Goal: Information Seeking & Learning: Learn about a topic

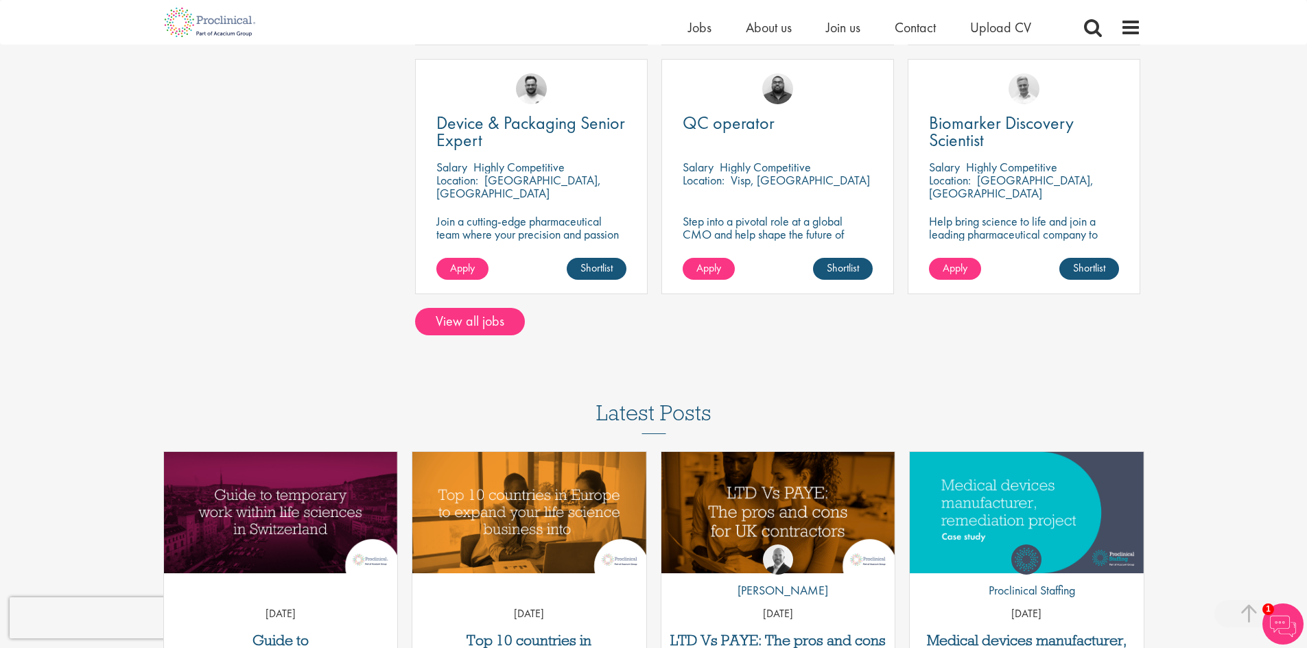
scroll to position [892, 0]
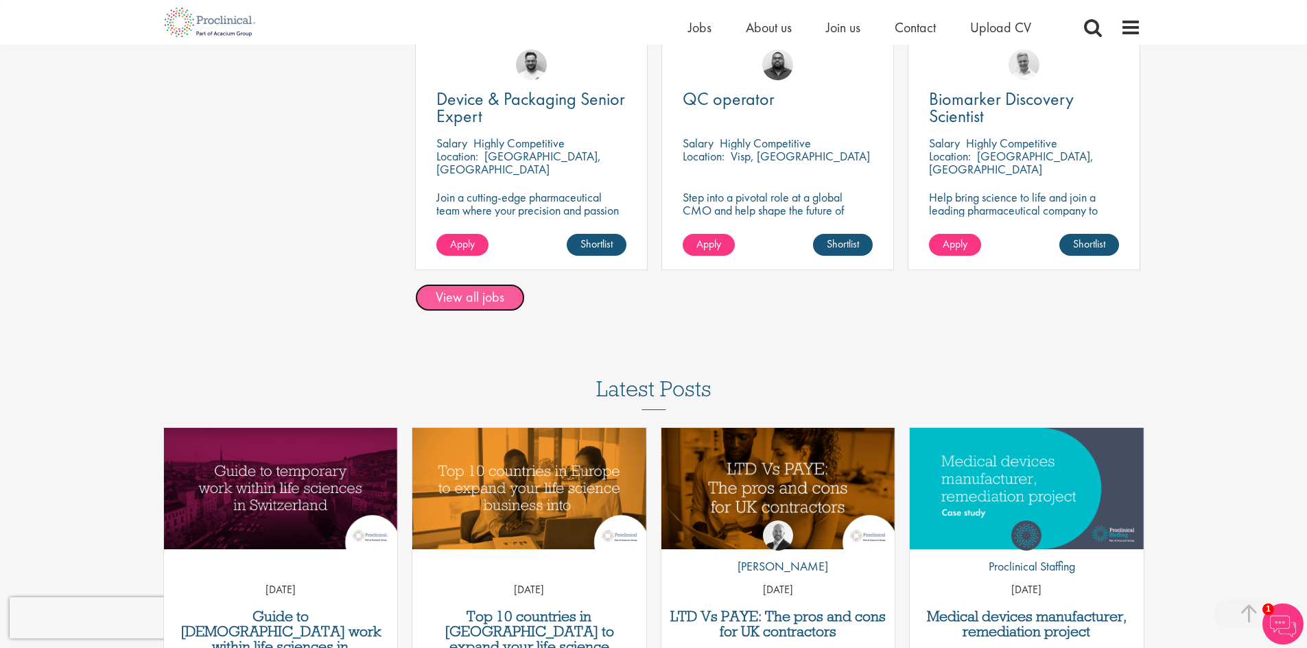
click at [468, 302] on link "View all jobs" at bounding box center [470, 297] width 110 height 27
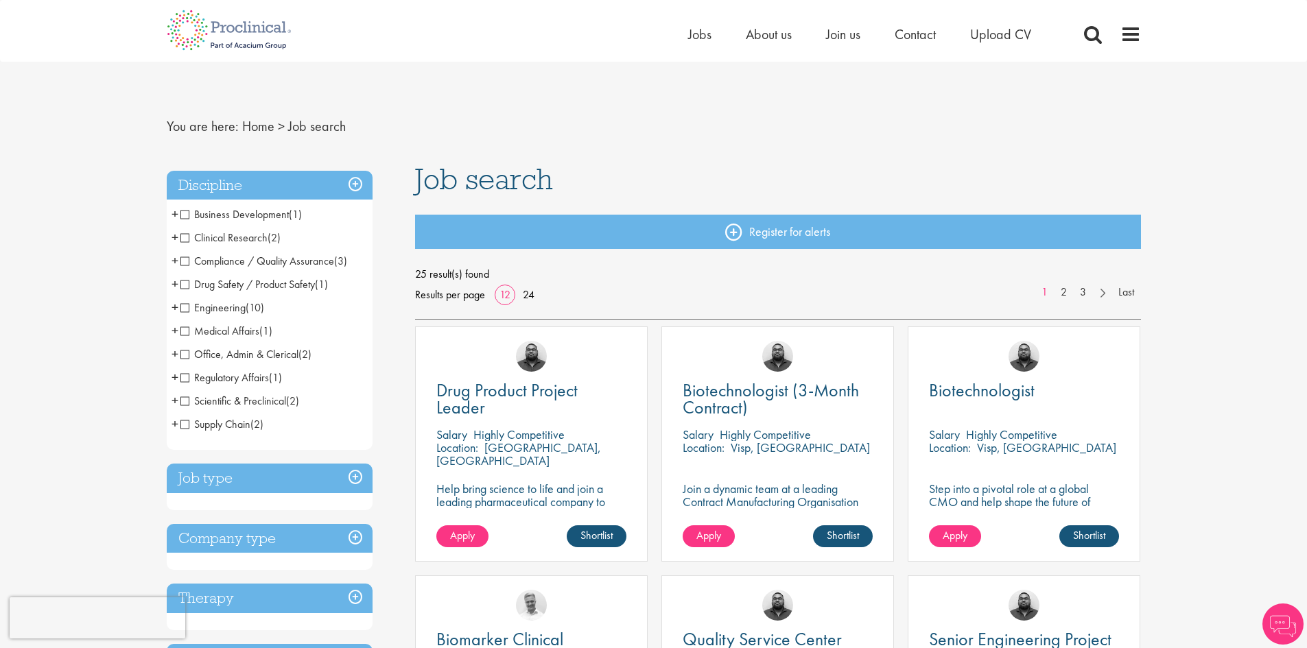
click at [186, 378] on span "Regulatory Affairs" at bounding box center [224, 377] width 88 height 14
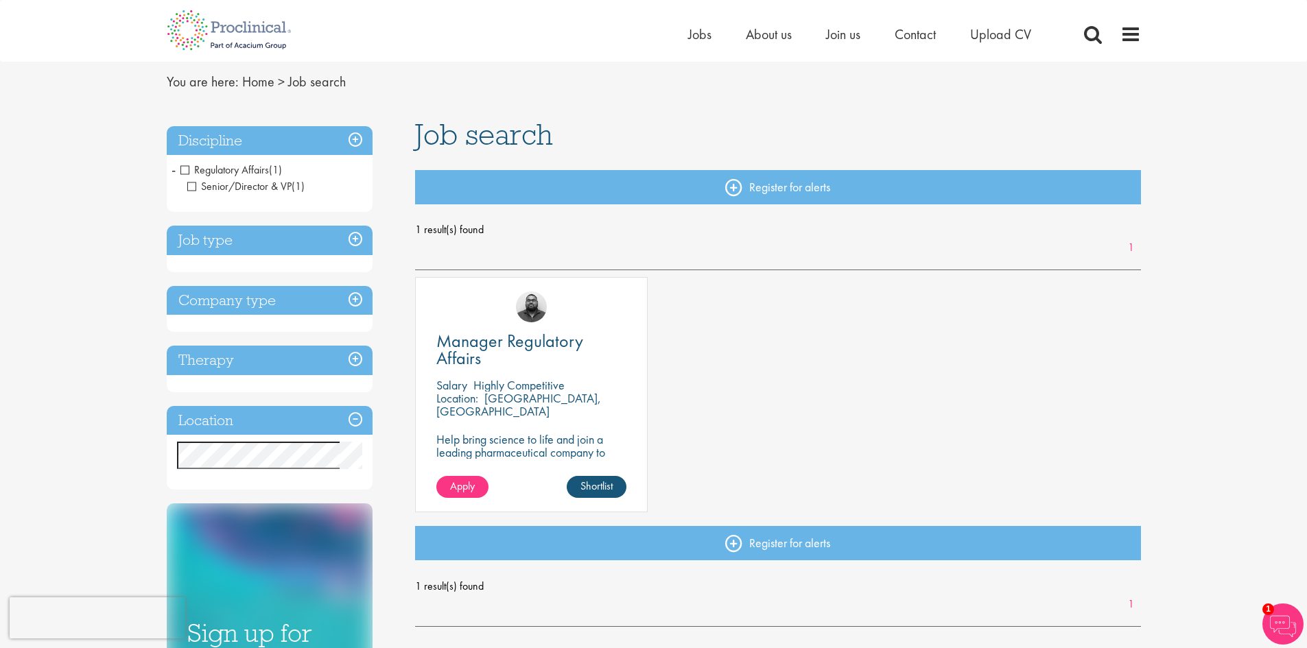
scroll to position [69, 0]
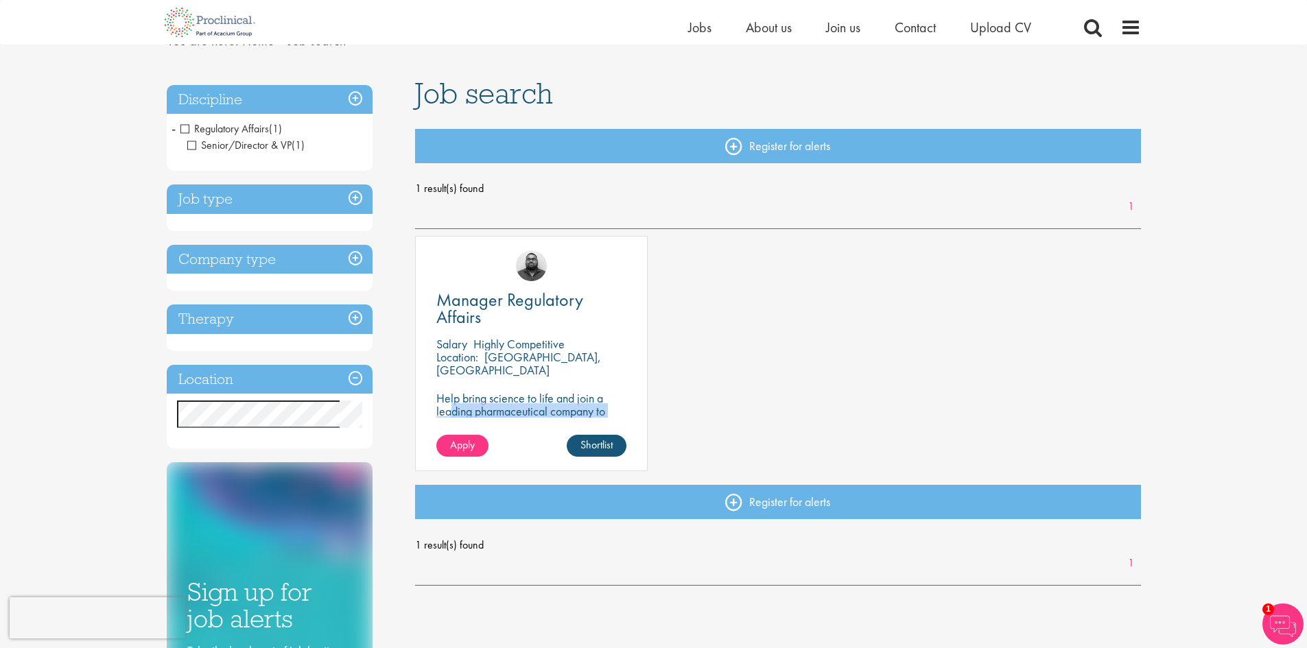
drag, startPoint x: 533, startPoint y: 401, endPoint x: 628, endPoint y: 405, distance: 95.5
click at [628, 405] on div "Manager Regulatory Affairs [GEOGRAPHIC_DATA] Highly Competitive Location: [GEOG…" at bounding box center [531, 353] width 233 height 235
click at [748, 395] on div "Manager Regulatory Affairs [GEOGRAPHIC_DATA] Highly Competitive Location: [GEOG…" at bounding box center [777, 360] width 739 height 249
